Goal: Information Seeking & Learning: Learn about a topic

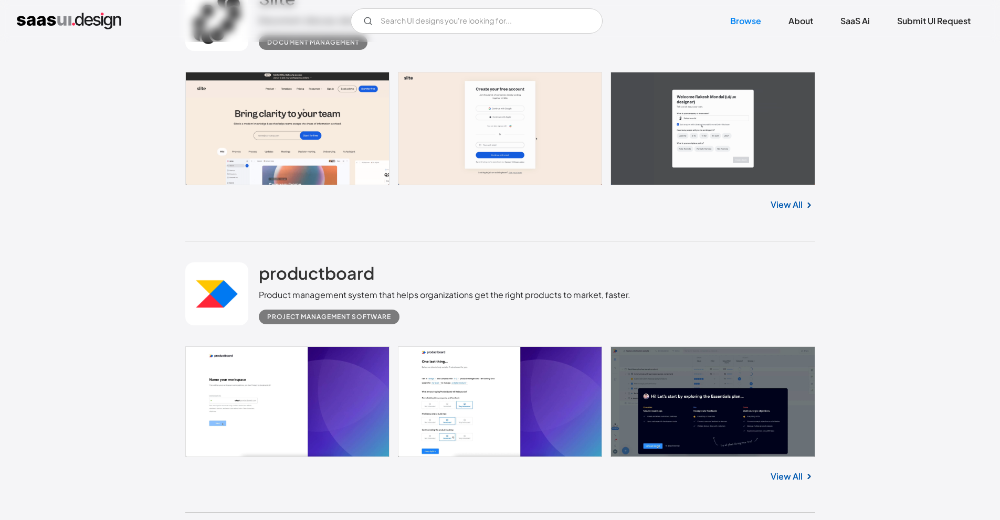
scroll to position [1272, 0]
click at [375, 282] on div "productboard Product management system that helps organizations get the right p…" at bounding box center [445, 293] width 372 height 62
drag, startPoint x: 248, startPoint y: 306, endPoint x: 325, endPoint y: 254, distance: 93.3
click at [325, 254] on div "productboard Product management system that helps organizations get the right p…" at bounding box center [500, 293] width 630 height 105
click at [324, 266] on h2 "productboard" at bounding box center [316, 272] width 115 height 21
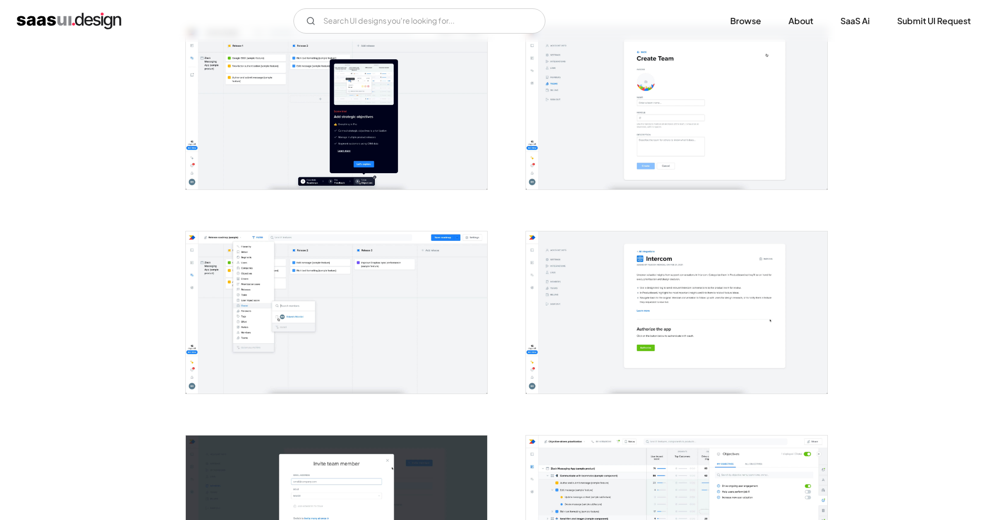
scroll to position [1446, 0]
click at [400, 227] on div at bounding box center [330, 306] width 315 height 204
